Goal: Entertainment & Leisure: Consume media (video, audio)

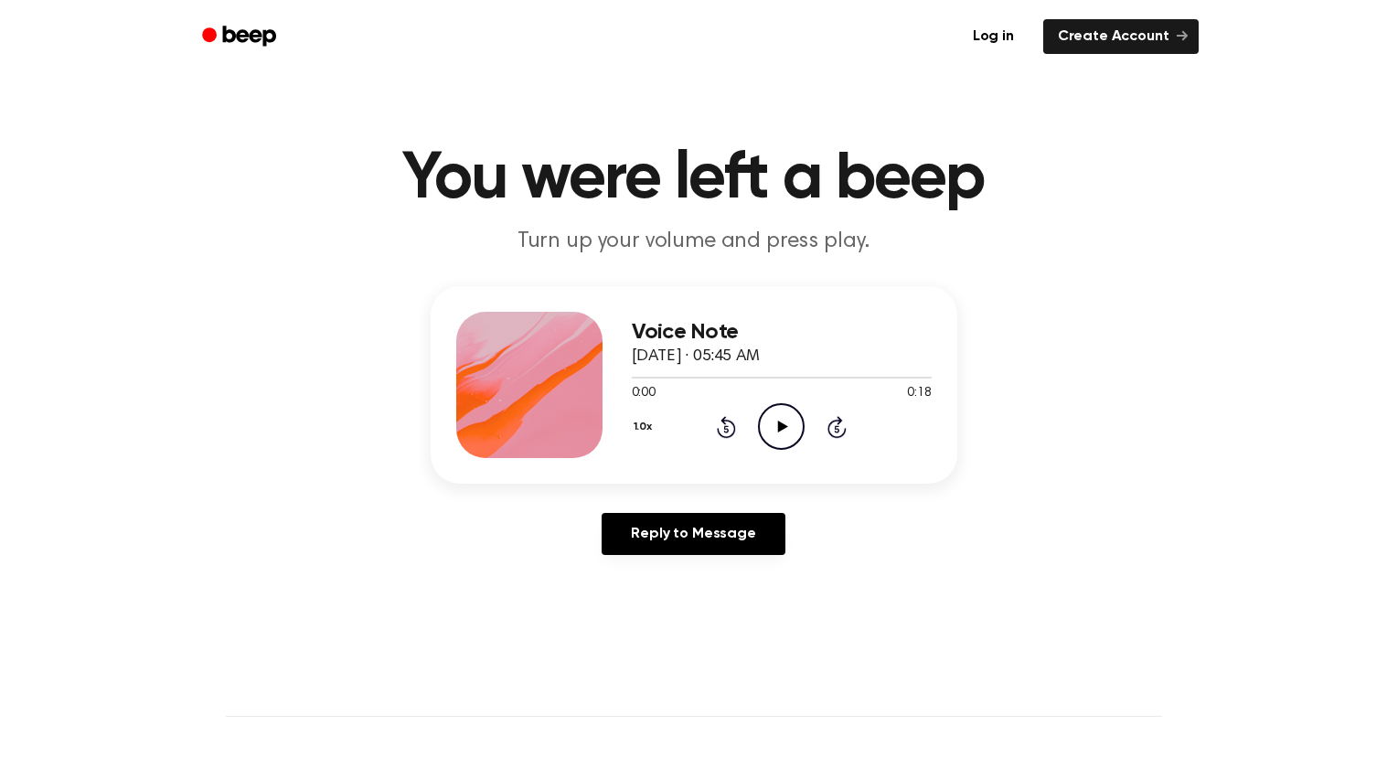
click at [779, 432] on icon "Play Audio" at bounding box center [781, 426] width 47 height 47
click at [786, 430] on icon "Play Audio" at bounding box center [781, 426] width 47 height 47
click at [797, 428] on icon "Play Audio" at bounding box center [781, 426] width 47 height 47
